Goal: Transaction & Acquisition: Obtain resource

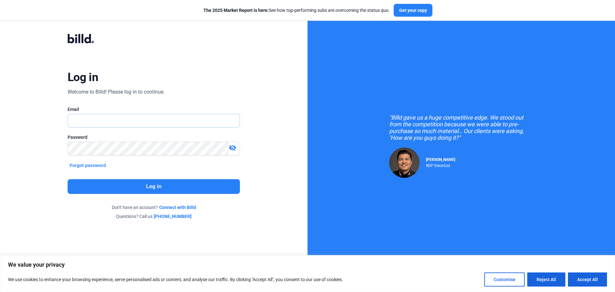
drag, startPoint x: 88, startPoint y: 116, endPoint x: 88, endPoint y: 120, distance: 3.9
click at [88, 120] on input "text" at bounding box center [150, 120] width 165 height 13
type input "[PERSON_NAME][EMAIL_ADDRESS][DOMAIN_NAME]"
click at [104, 155] on div "Password is required." at bounding box center [154, 158] width 172 height 6
click at [146, 189] on button "Log in" at bounding box center [154, 186] width 172 height 15
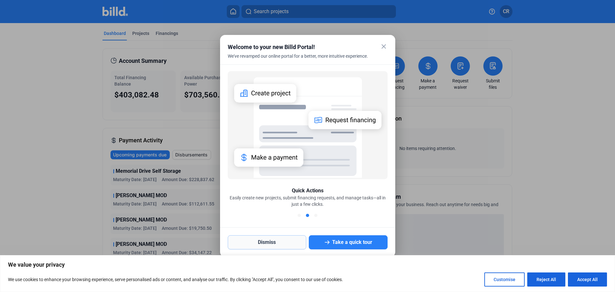
click at [258, 242] on button "Dismiss" at bounding box center [267, 242] width 79 height 14
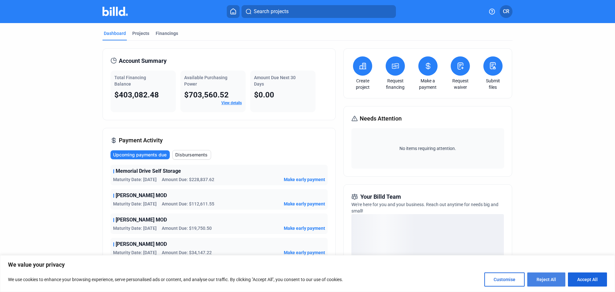
click at [540, 276] on button "Reject All" at bounding box center [546, 279] width 38 height 14
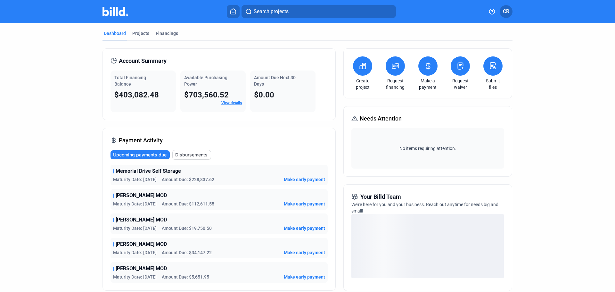
click at [388, 62] on button at bounding box center [395, 65] width 19 height 19
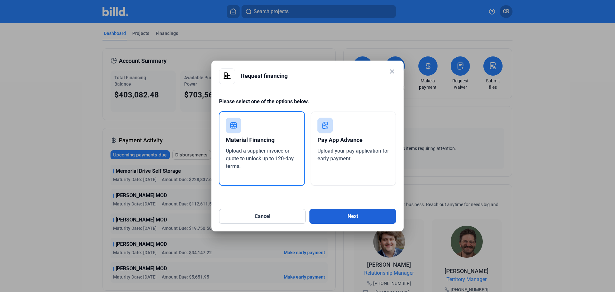
click at [338, 216] on button "Next" at bounding box center [352, 216] width 86 height 15
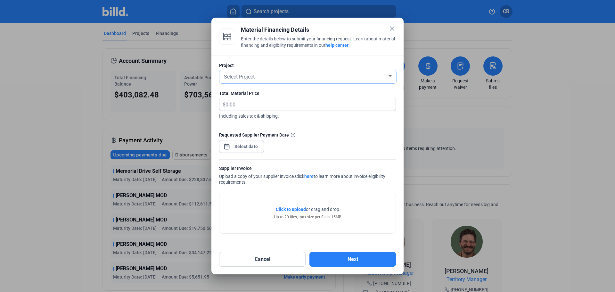
click at [336, 78] on div "Select Project" at bounding box center [305, 76] width 165 height 9
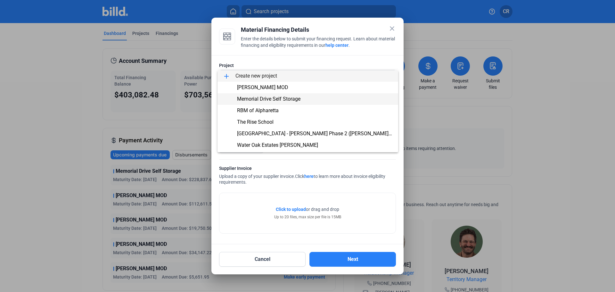
click at [302, 98] on span "Memorial Drive Self Storage" at bounding box center [308, 99] width 170 height 12
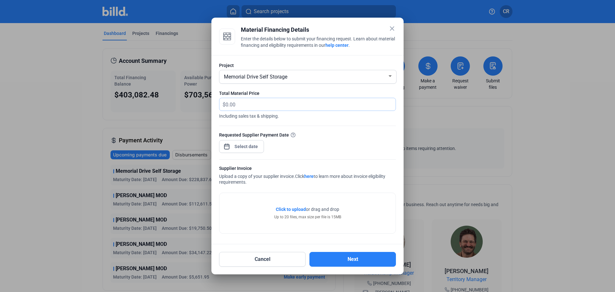
click at [306, 102] on input "text" at bounding box center [307, 104] width 163 height 12
type input "29,160.90"
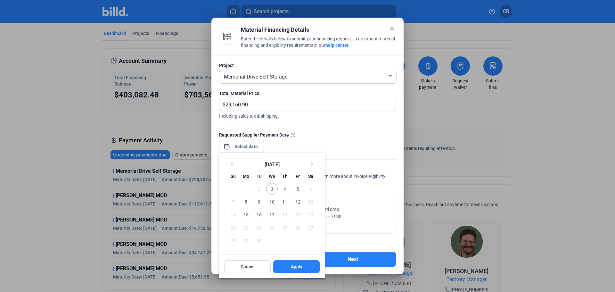
click at [245, 144] on div "close Material Financing Details Enter the details below to submit your financi…" at bounding box center [307, 146] width 615 height 292
click at [299, 188] on span "5" at bounding box center [298, 189] width 12 height 12
click at [297, 265] on span "Apply" at bounding box center [297, 266] width 12 height 6
type input "[DATE]"
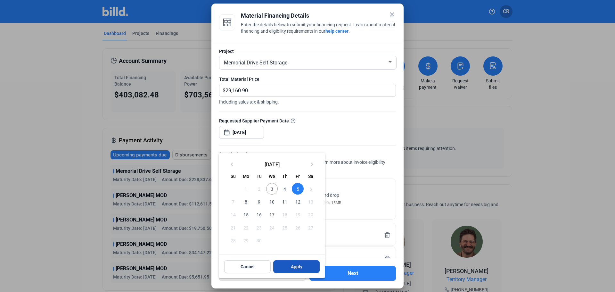
click at [300, 268] on span "Apply" at bounding box center [297, 266] width 12 height 6
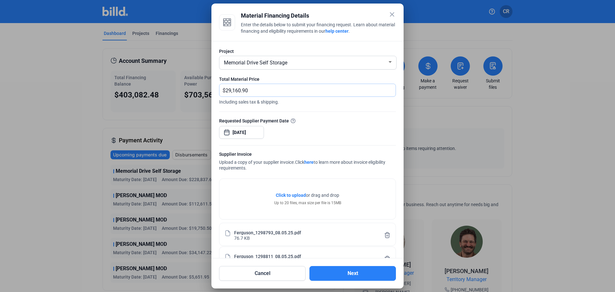
click at [300, 89] on input "29,160.90" at bounding box center [311, 90] width 170 height 12
click at [350, 276] on button "Next" at bounding box center [352, 273] width 86 height 15
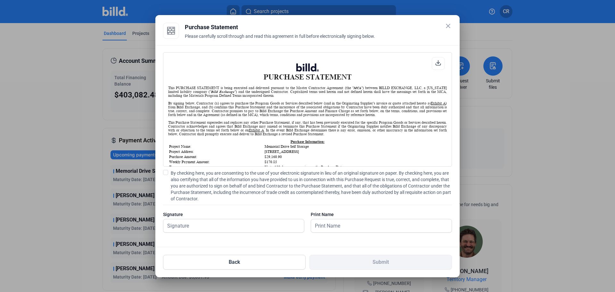
scroll to position [0, 0]
click at [166, 174] on span at bounding box center [165, 172] width 5 height 5
click at [0, 0] on input "By checking here, you are consenting to the use of your electronic signature in…" at bounding box center [0, 0] width 0 height 0
click at [235, 231] on input "text" at bounding box center [233, 225] width 141 height 13
type input "[PERSON_NAME]"
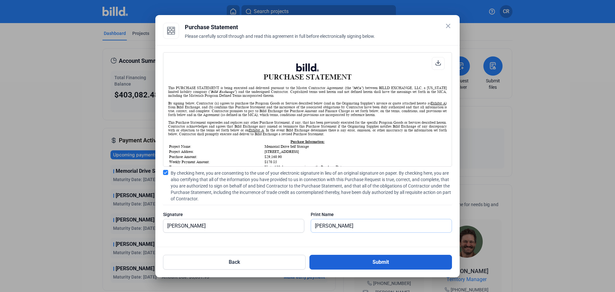
type input "[PERSON_NAME]"
click at [317, 256] on button "Submit" at bounding box center [380, 262] width 143 height 15
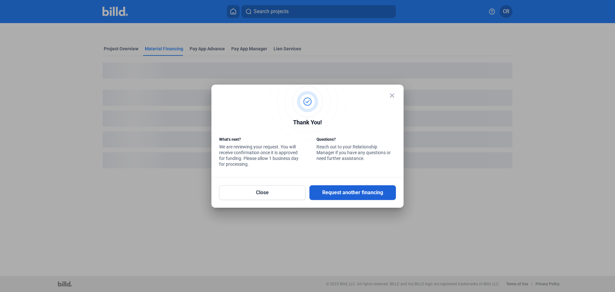
click at [344, 192] on button "Request another financing" at bounding box center [352, 192] width 86 height 15
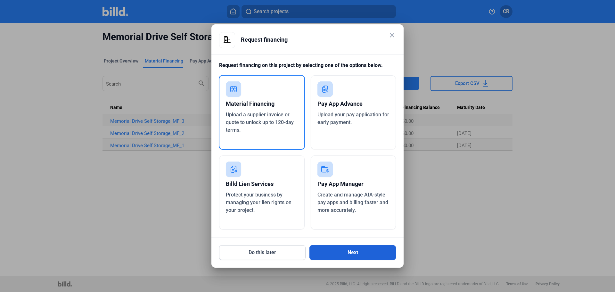
click at [325, 247] on button "Next" at bounding box center [352, 252] width 86 height 15
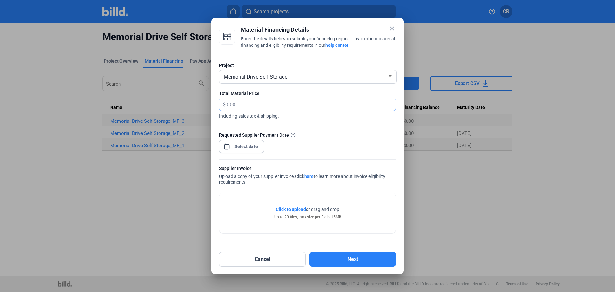
click at [311, 107] on input "text" at bounding box center [307, 104] width 163 height 12
type input "35,446.16"
click at [239, 149] on div "close Material Financing Details Enter the details below to submit your financi…" at bounding box center [307, 146] width 615 height 292
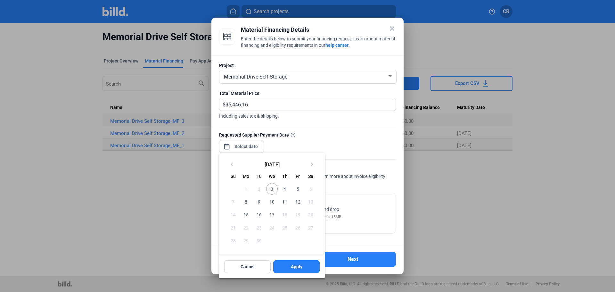
click at [296, 190] on span "5" at bounding box center [298, 189] width 12 height 12
click at [300, 270] on span "Apply" at bounding box center [297, 266] width 12 height 6
type input "[DATE]"
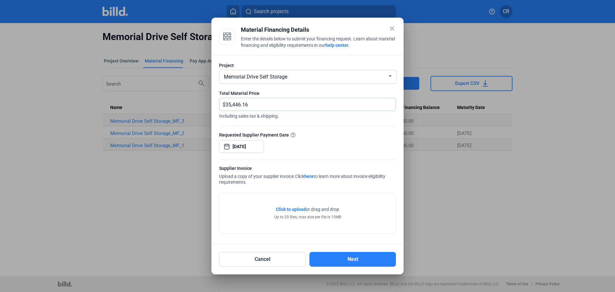
click at [288, 106] on input "35,446.16" at bounding box center [307, 104] width 163 height 12
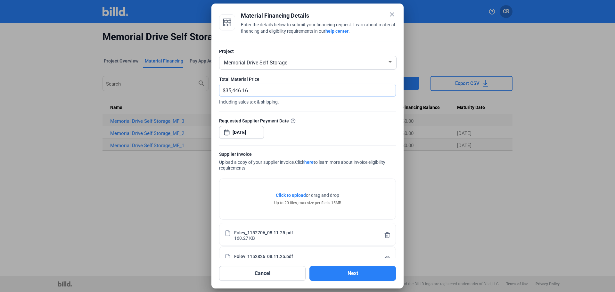
scroll to position [67, 0]
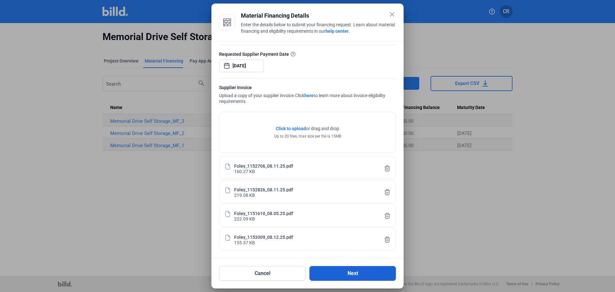
click at [353, 269] on button "Next" at bounding box center [352, 273] width 86 height 15
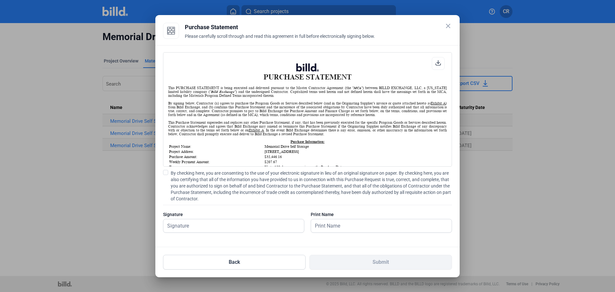
scroll to position [0, 0]
click at [165, 172] on span at bounding box center [165, 172] width 5 height 5
click at [0, 0] on input "By checking here, you are consenting to the use of your electronic signature in…" at bounding box center [0, 0] width 0 height 0
click at [209, 226] on input "text" at bounding box center [230, 225] width 134 height 13
type input "[PERSON_NAME]"
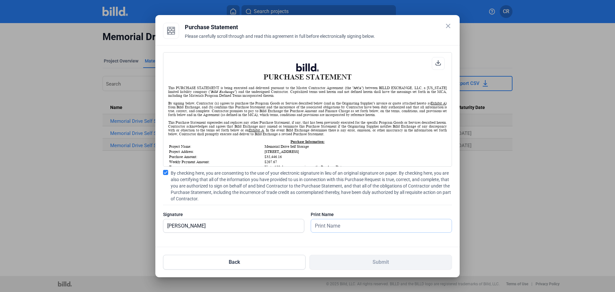
drag, startPoint x: 325, startPoint y: 227, endPoint x: 335, endPoint y: 233, distance: 11.3
click at [325, 227] on input "text" at bounding box center [378, 225] width 134 height 13
type input "[PERSON_NAME]"
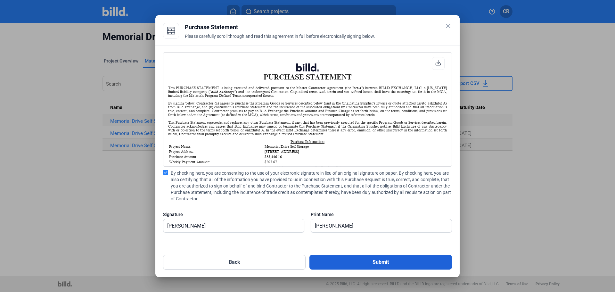
click at [366, 268] on button "Submit" at bounding box center [380, 262] width 143 height 15
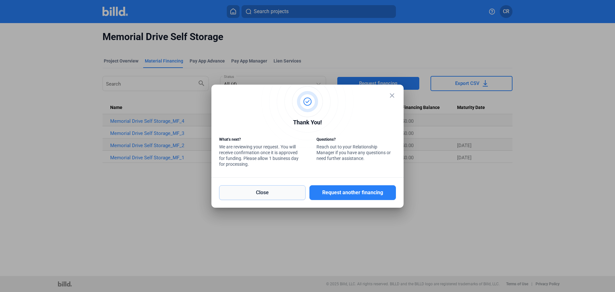
click at [262, 196] on button "Close" at bounding box center [262, 192] width 86 height 15
